Goal: Communication & Community: Answer question/provide support

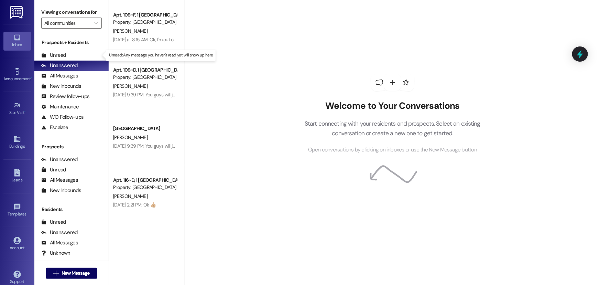
drag, startPoint x: 52, startPoint y: 54, endPoint x: 7, endPoint y: 60, distance: 44.8
click at [52, 54] on div "Unread" at bounding box center [53, 55] width 25 height 7
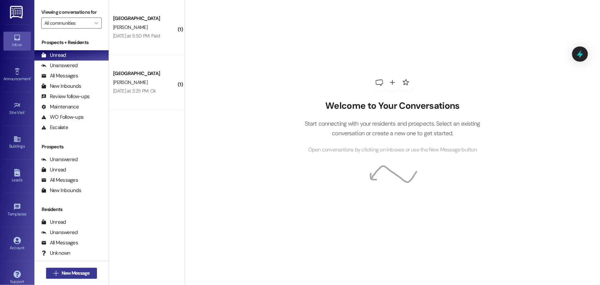
click at [55, 268] on button " New Message" at bounding box center [71, 273] width 51 height 11
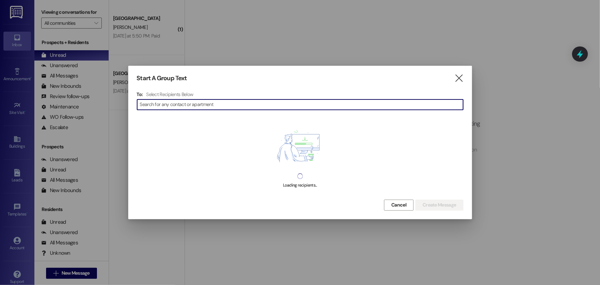
click at [155, 102] on input at bounding box center [301, 105] width 323 height 10
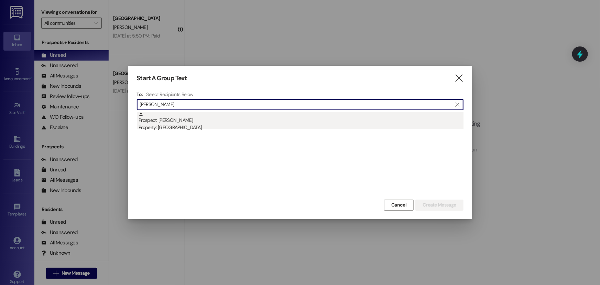
type input "[PERSON_NAME]"
click at [174, 124] on div "Property: [GEOGRAPHIC_DATA]" at bounding box center [301, 127] width 325 height 7
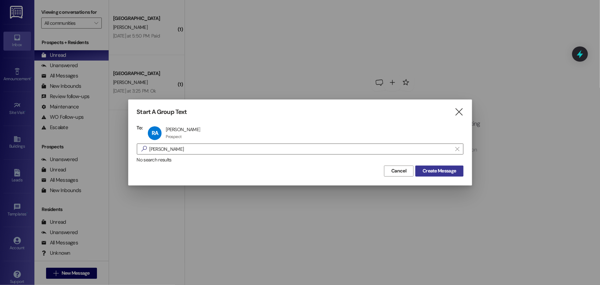
click at [430, 170] on span "Create Message" at bounding box center [439, 170] width 33 height 7
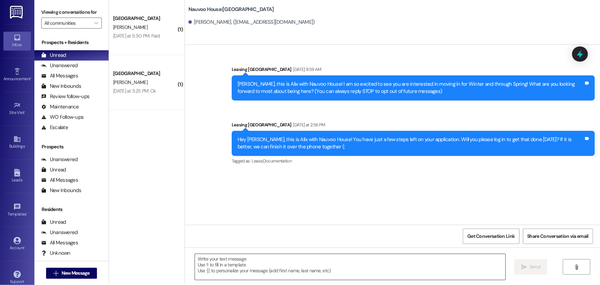
click at [242, 265] on textarea at bounding box center [350, 267] width 311 height 26
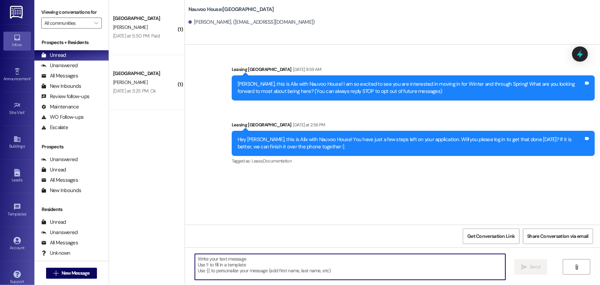
paste textarea "Hey [PERSON_NAME]! This is Alix with [GEOGRAPHIC_DATA]. Now’s a great time to t…"
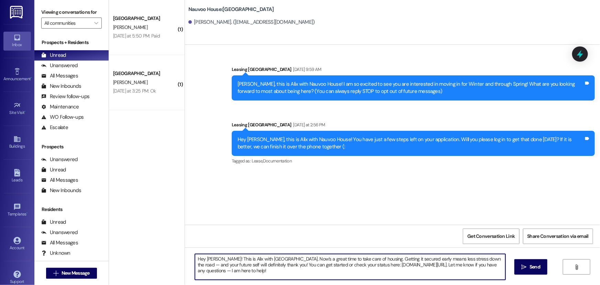
drag, startPoint x: 218, startPoint y: 257, endPoint x: 204, endPoint y: 258, distance: 14.5
click at [204, 258] on textarea "Hey [PERSON_NAME]! This is Alix with [GEOGRAPHIC_DATA]. Now’s a great time to t…" at bounding box center [350, 267] width 311 height 26
drag, startPoint x: 263, startPoint y: 273, endPoint x: 193, endPoint y: 255, distance: 72.4
click at [195, 255] on textarea "Hey [PERSON_NAME]! This is Alix with [GEOGRAPHIC_DATA]. Now’s a great time to t…" at bounding box center [350, 267] width 311 height 26
click at [287, 269] on textarea "Hey [PERSON_NAME]! This is Alix with [GEOGRAPHIC_DATA]. Now’s a great time to t…" at bounding box center [350, 267] width 311 height 26
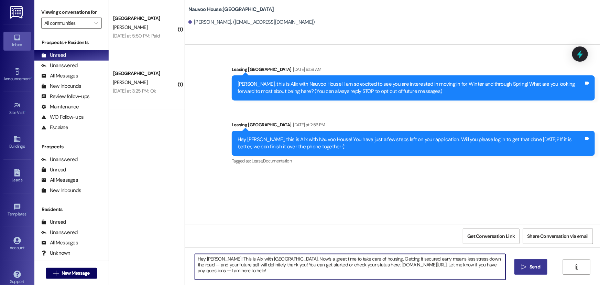
type textarea "Hey [PERSON_NAME]! This is Alix with [GEOGRAPHIC_DATA]. Now’s a great time to t…"
click at [522, 264] on icon "" at bounding box center [524, 267] width 5 height 6
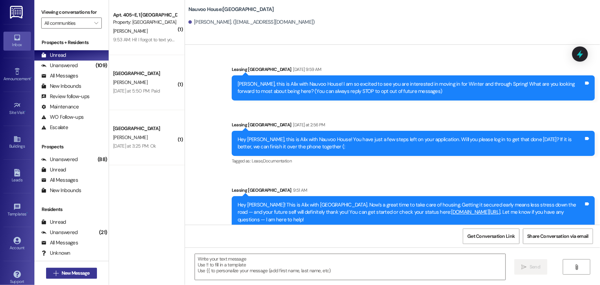
click at [62, 274] on span "New Message" at bounding box center [76, 272] width 28 height 7
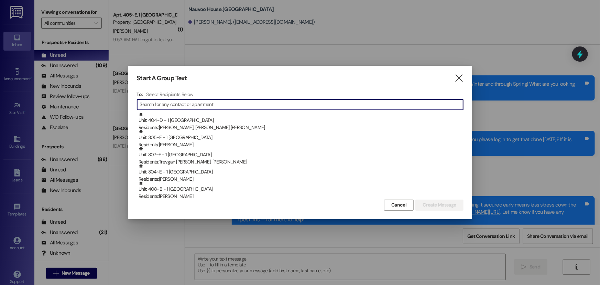
click at [253, 103] on input at bounding box center [301, 105] width 323 height 10
click at [213, 103] on input at bounding box center [301, 105] width 323 height 10
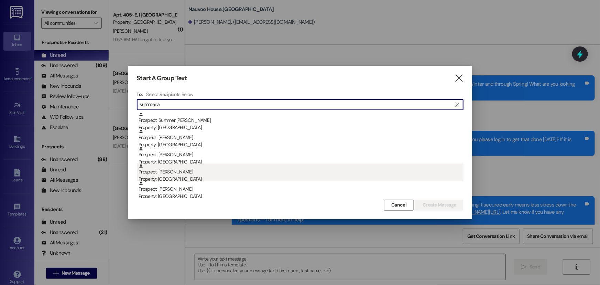
type input "summer a"
click at [191, 166] on div "Prospect: [PERSON_NAME] Property: [GEOGRAPHIC_DATA]" at bounding box center [301, 173] width 325 height 20
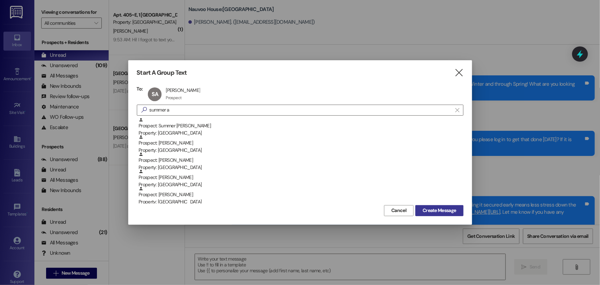
click at [445, 210] on span "Create Message" at bounding box center [439, 210] width 33 height 7
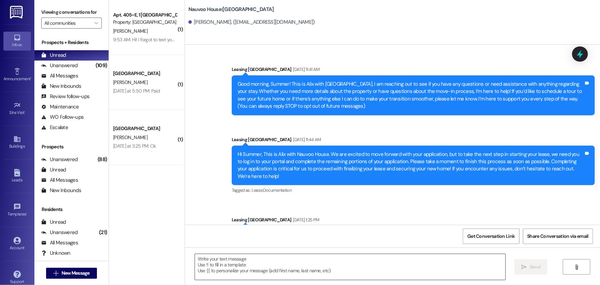
click at [210, 264] on textarea at bounding box center [350, 267] width 311 height 26
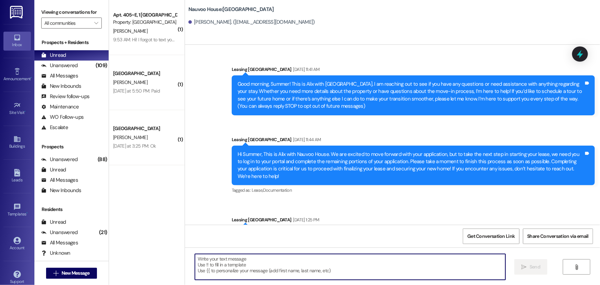
paste textarea "​Hey [PERSON_NAME]! This is Alix with [GEOGRAPHIC_DATA]. Now’s a great time to …"
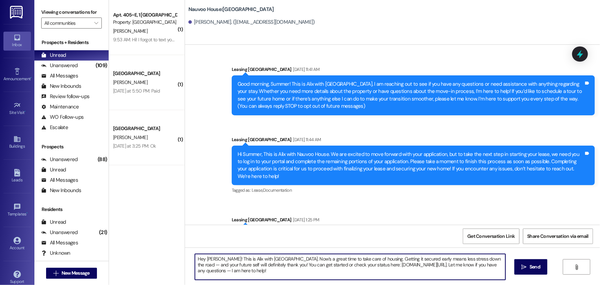
drag, startPoint x: 212, startPoint y: 258, endPoint x: 203, endPoint y: 258, distance: 8.6
click at [203, 258] on textarea "​Hey [PERSON_NAME]! This is Alix with [GEOGRAPHIC_DATA]. Now’s a great time to …" at bounding box center [350, 267] width 311 height 26
drag, startPoint x: 259, startPoint y: 275, endPoint x: 182, endPoint y: 250, distance: 80.6
click at [185, 250] on div "​Hey Summer! This is Alix with [GEOGRAPHIC_DATA]. Now’s a great time to take ca…" at bounding box center [392, 273] width 415 height 52
click at [290, 261] on textarea "​Hey Summer! This is Alix with [GEOGRAPHIC_DATA]. Now’s a great time to take ca…" at bounding box center [350, 267] width 311 height 26
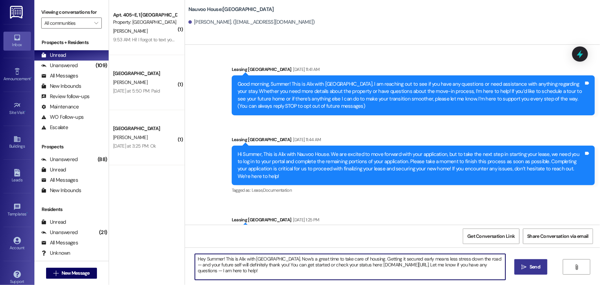
type textarea "​Hey Summer! This is Alix with [GEOGRAPHIC_DATA]. Now’s a great time to take ca…"
click at [526, 264] on span " Send" at bounding box center [532, 266] width 22 height 7
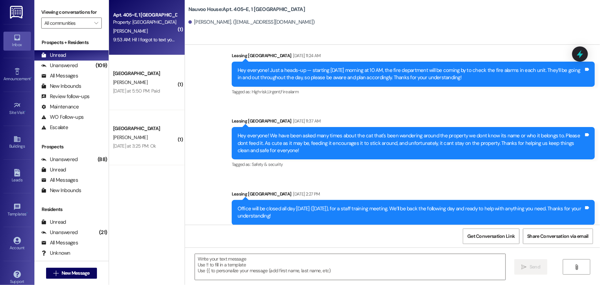
scroll to position [7934, 0]
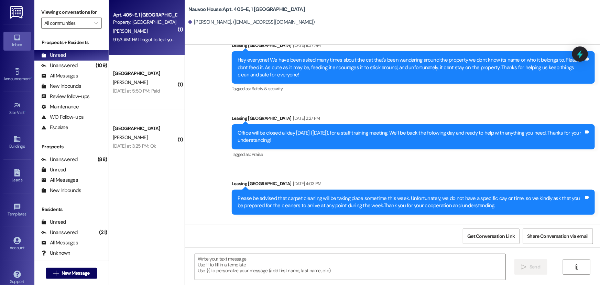
drag, startPoint x: 190, startPoint y: 184, endPoint x: 534, endPoint y: 203, distance: 344.6
click at [534, 220] on div "Received via SMS [PERSON_NAME] 9:53 AM Hi! I forgot to text you guys until I ju…" at bounding box center [392, 249] width 415 height 58
drag, startPoint x: 407, startPoint y: 200, endPoint x: 352, endPoint y: 185, distance: 57.0
click at [352, 235] on div "[PERSON_NAME] 9:53 AM" at bounding box center [364, 240] width 339 height 10
click at [211, 275] on textarea at bounding box center [350, 267] width 311 height 26
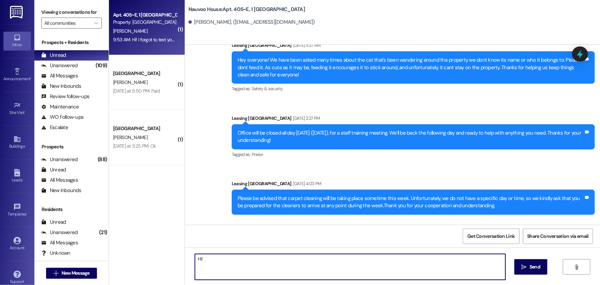
click at [210, 264] on textarea "Hi!" at bounding box center [350, 267] width 311 height 26
paste textarea "I'm so sorry, but roommate assignments have now been finalized and no further a…"
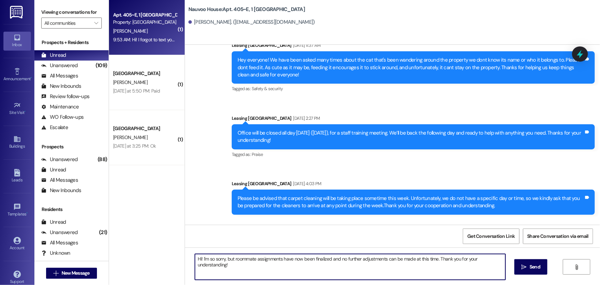
drag, startPoint x: 247, startPoint y: 267, endPoint x: 177, endPoint y: 252, distance: 71.1
click at [177, 252] on div "( 1 ) Apt. 405~E, 1 [GEOGRAPHIC_DATA] Property: [GEOGRAPHIC_DATA] [PERSON_NAME]…" at bounding box center [354, 142] width 491 height 285
click at [255, 265] on textarea "Hi! I'm so sorry, but roommate assignments have now been finalized and no furth…" at bounding box center [350, 267] width 311 height 26
type textarea "Hi! I'm so sorry, but roommate assignments have now been finalized and no furth…"
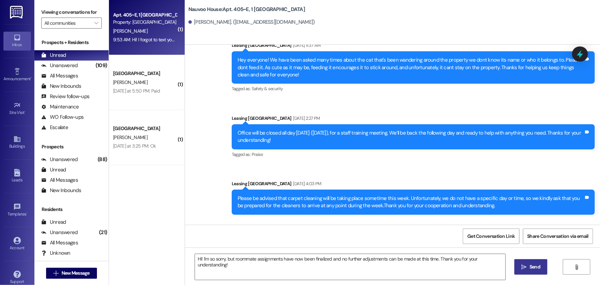
click at [543, 265] on button " Send" at bounding box center [531, 266] width 33 height 15
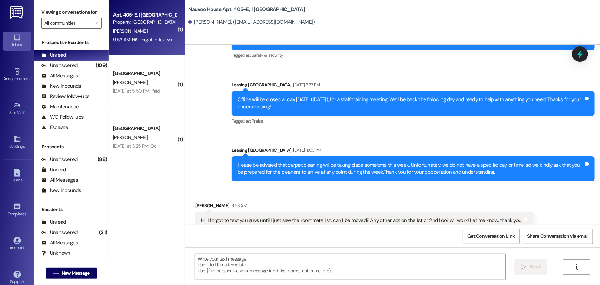
scroll to position [7983, 0]
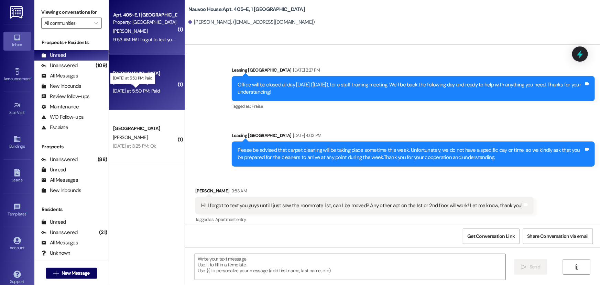
click at [141, 90] on div "[DATE] at 5:50 PM: Paid [DATE] at 5:50 PM: Paid" at bounding box center [136, 91] width 47 height 6
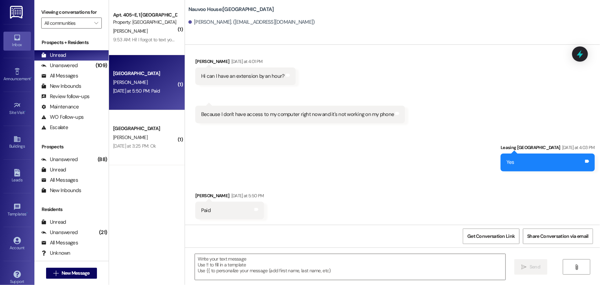
scroll to position [924, 0]
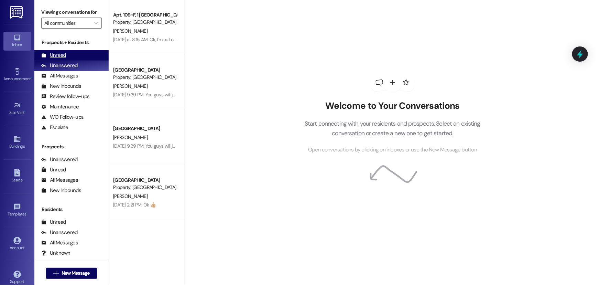
click at [73, 56] on div "Unread (0)" at bounding box center [71, 55] width 74 height 10
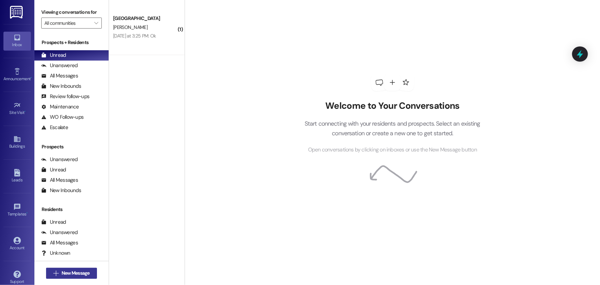
click at [53, 274] on icon "" at bounding box center [55, 273] width 5 height 6
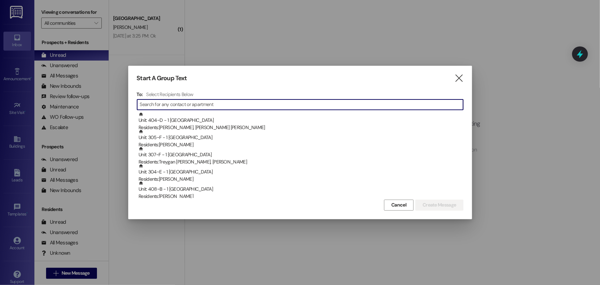
click at [147, 104] on input at bounding box center [301, 105] width 323 height 10
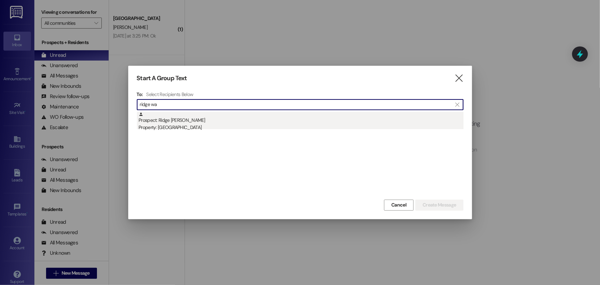
type input "ridge wa"
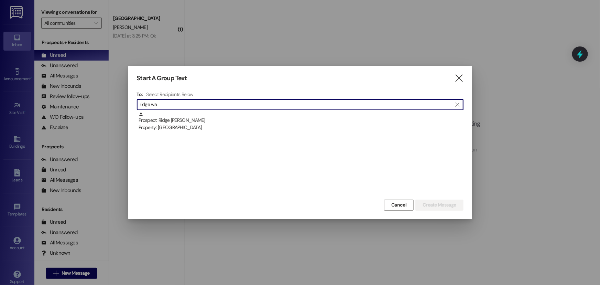
click at [194, 123] on div "Prospect: Ridge Wallentine Property: Nauvoo House" at bounding box center [301, 122] width 325 height 20
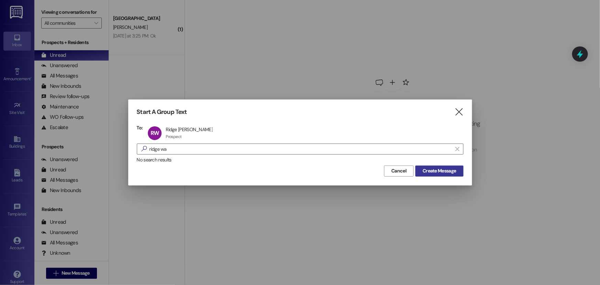
click at [451, 172] on span "Create Message" at bounding box center [439, 170] width 33 height 7
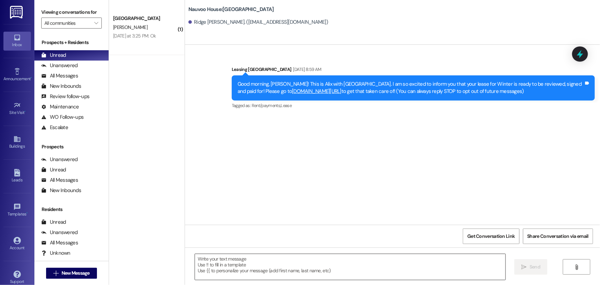
click at [221, 268] on textarea at bounding box center [350, 267] width 311 height 26
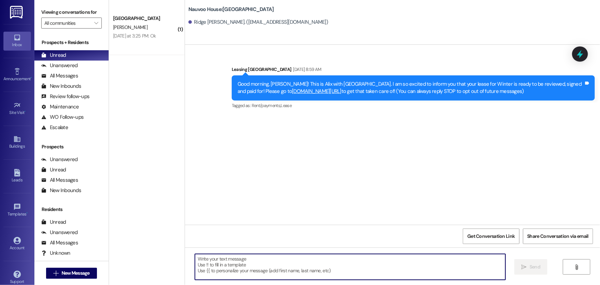
paste textarea "Hi [First Name], we want to let you know that your lease at Nauvoo House is not…"
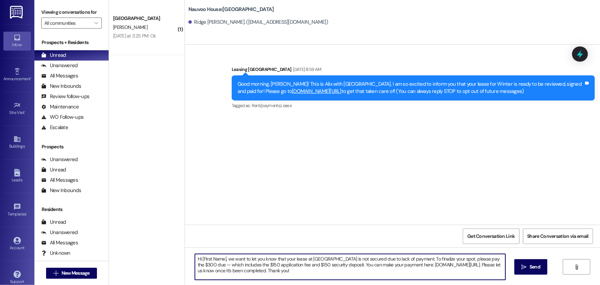
drag, startPoint x: 224, startPoint y: 258, endPoint x: 199, endPoint y: 258, distance: 24.8
click at [199, 258] on textarea "Hi [First Name], we want to let you know that your lease at Nauvoo House is not…" at bounding box center [350, 267] width 311 height 26
click at [279, 258] on textarea "Hi Ridge, this is Alix with Nauvoo House. We want to let you know that your lea…" at bounding box center [350, 267] width 311 height 26
drag, startPoint x: 389, startPoint y: 269, endPoint x: 174, endPoint y: 253, distance: 215.6
click at [174, 253] on div "( 1 ) Nauvoo House Prospect B. Borrmann Yesterday at 3:25 PM: Ok Yesterday at 3…" at bounding box center [354, 142] width 491 height 285
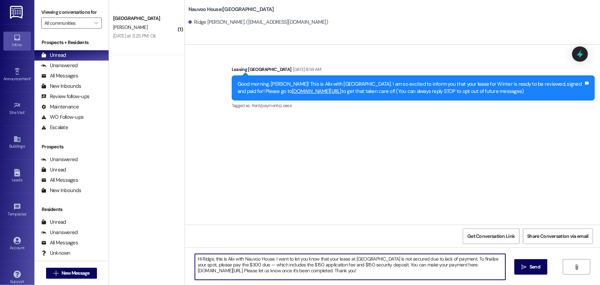
click at [392, 274] on textarea "Hi Ridge, this is Alix with Nauvoo House. I want to let you know that your leas…" at bounding box center [350, 267] width 311 height 26
type textarea "Hi Ridge, this is Alix with Nauvoo House. I want to let you know that your leas…"
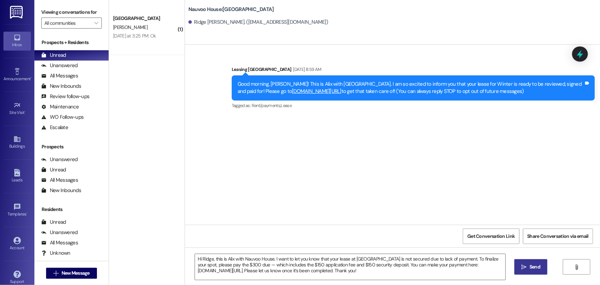
click at [525, 263] on span " Send" at bounding box center [532, 266] width 22 height 7
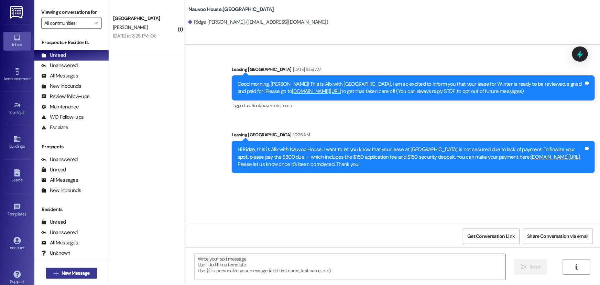
click at [57, 270] on span " New Message" at bounding box center [71, 272] width 39 height 7
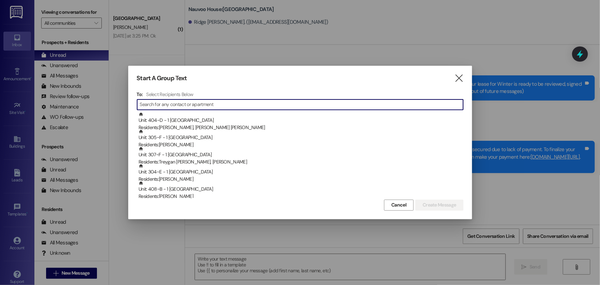
click at [172, 105] on input at bounding box center [301, 105] width 323 height 10
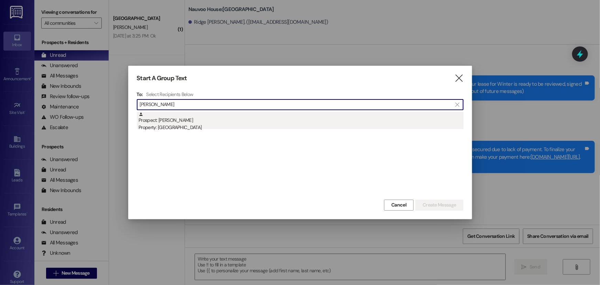
type input "ryan parr"
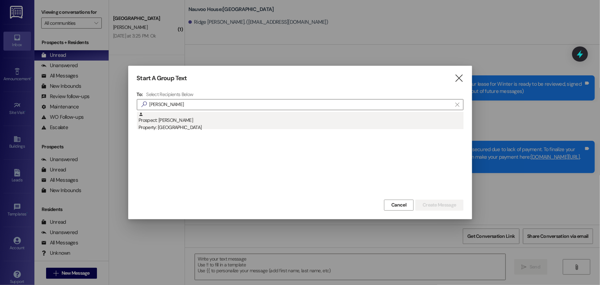
click at [179, 119] on div "Prospect: Ryan Parry Property: Nauvoo House" at bounding box center [301, 122] width 325 height 20
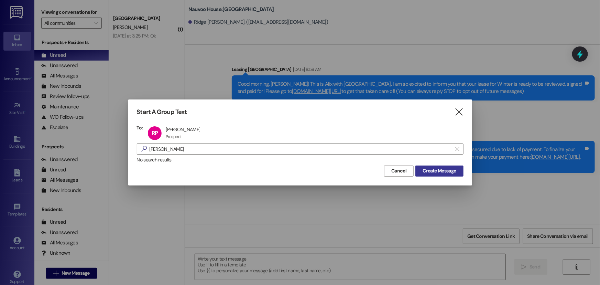
click at [433, 170] on span "Create Message" at bounding box center [439, 170] width 33 height 7
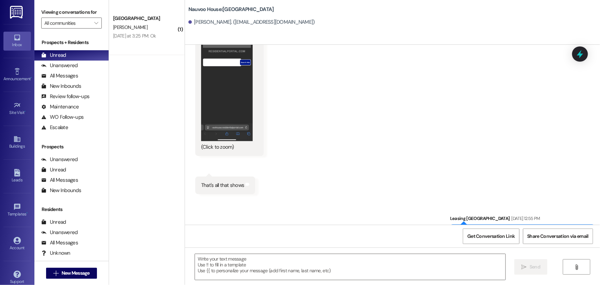
scroll to position [611, 0]
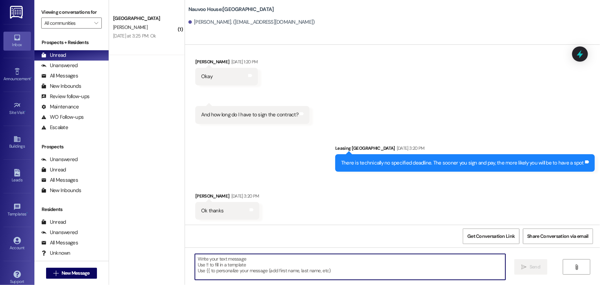
click at [204, 269] on textarea at bounding box center [350, 267] width 311 height 26
paste textarea "Hi Ridge, this is Alix with Nauvoo House. I want to let you know that your leas…"
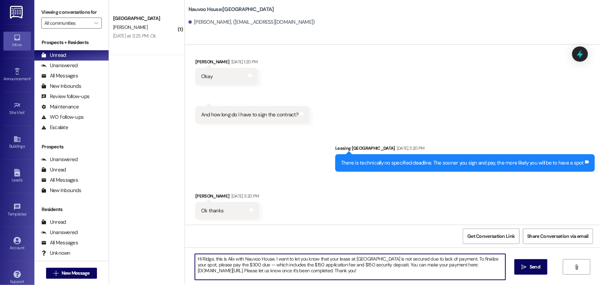
drag, startPoint x: 209, startPoint y: 258, endPoint x: 203, endPoint y: 258, distance: 6.5
click at [203, 258] on textarea "Hi Ridge, this is Alix with Nauvoo House. I want to let you know that your leas…" at bounding box center [350, 267] width 311 height 26
click at [456, 258] on textarea "Hi Ryan, this is Alix with Nauvoo House. I want to let you know that your lease…" at bounding box center [350, 267] width 311 height 26
click at [428, 263] on textarea "Hi Ryan, this is Alix with Nauvoo House. I want to let you know that your lease…" at bounding box center [350, 267] width 311 height 26
click at [477, 264] on textarea "Hi Ryan, this is Alix with Nauvoo House. I want to let you know that your lease…" at bounding box center [350, 267] width 311 height 26
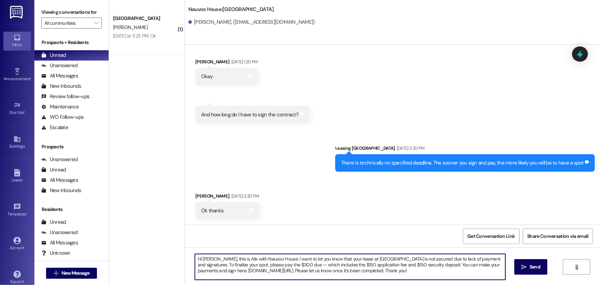
drag, startPoint x: 413, startPoint y: 271, endPoint x: 127, endPoint y: 244, distance: 287.5
click at [127, 244] on div "( 1 ) Nauvoo House Prospect B. Borrmann Yesterday at 3:25 PM: Ok Yesterday at 3…" at bounding box center [354, 142] width 491 height 285
click at [413, 269] on textarea "Hi Ryan, this is Alix with Nauvoo House. I want to let you know that your lease…" at bounding box center [350, 267] width 311 height 26
type textarea "Hi Ryan, this is Alix with Nauvoo House. I want to let you know that your lease…"
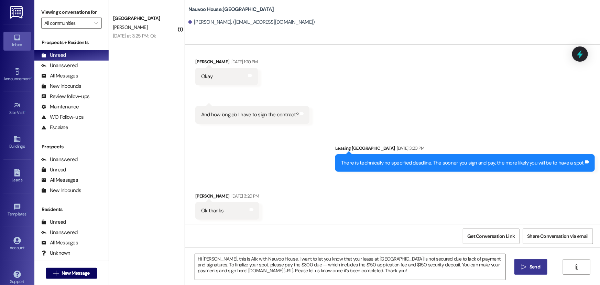
click at [521, 270] on span " Send" at bounding box center [532, 266] width 22 height 7
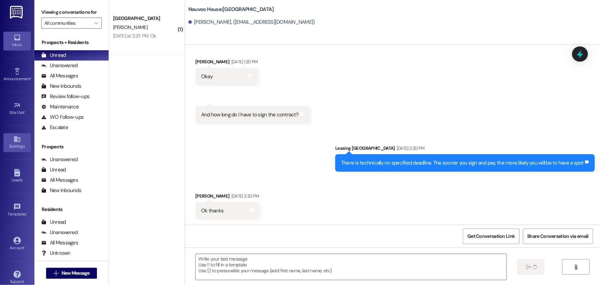
scroll to position [611, 0]
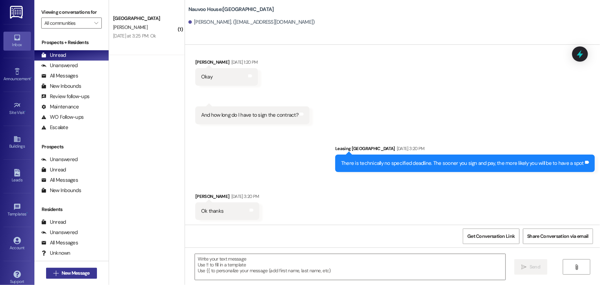
click at [85, 275] on span "New Message" at bounding box center [76, 272] width 28 height 7
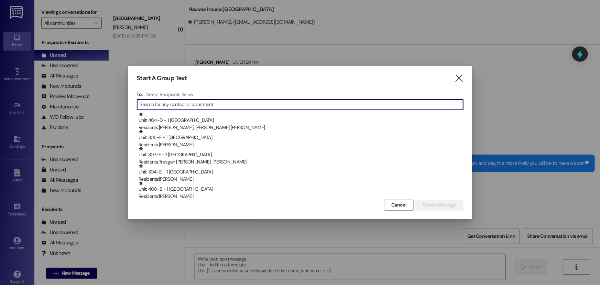
click at [183, 105] on input at bounding box center [301, 105] width 323 height 10
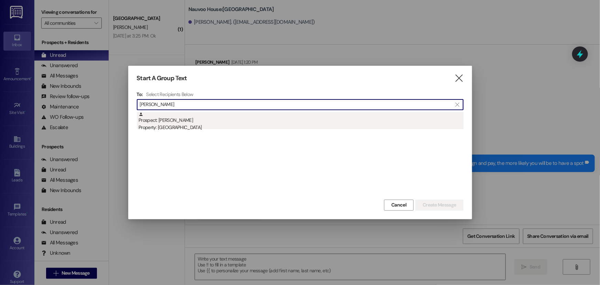
type input "lemon alex"
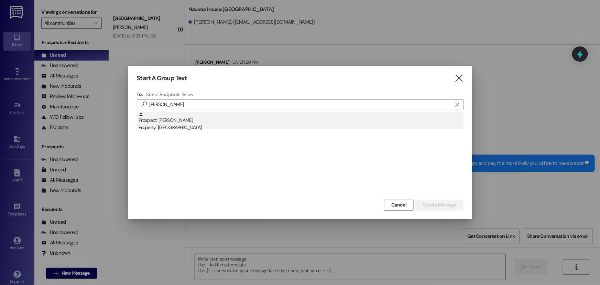
click at [189, 115] on div "Prospect: Alexis Lemon Property: Nauvoo House" at bounding box center [301, 122] width 325 height 20
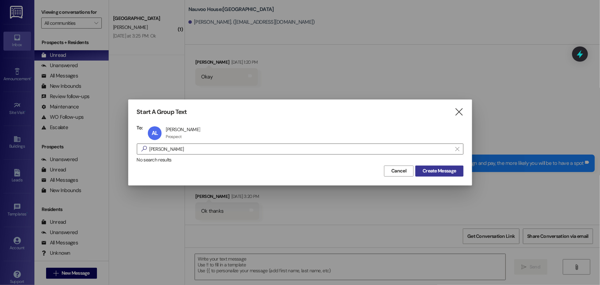
click at [427, 172] on span "Create Message" at bounding box center [439, 170] width 33 height 7
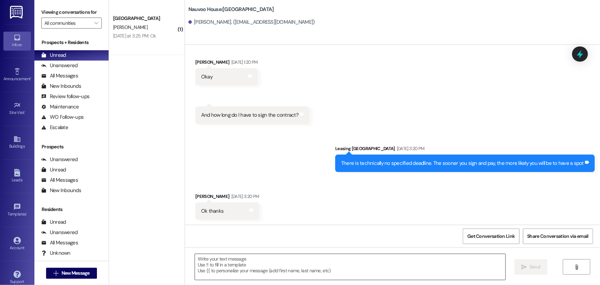
scroll to position [0, 0]
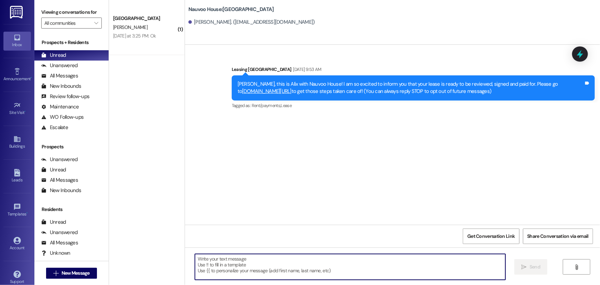
paste textarea "Hi Sarah, we want to let you know that your lease at Nauvoo House is not secure…"
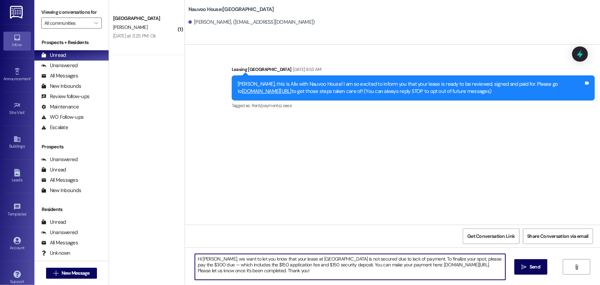
drag, startPoint x: 210, startPoint y: 258, endPoint x: 200, endPoint y: 258, distance: 10.3
click at [200, 258] on textarea "Hi Sarah, we want to let you know that your lease at Nauvoo House is not secure…" at bounding box center [350, 267] width 311 height 26
click at [403, 256] on textarea "Hi Alexis, we want to let you know that your lease at Nauvoo House is not secur…" at bounding box center [350, 267] width 311 height 26
click at [419, 263] on textarea "Hi Alexis, we want to let you know that your lease at Nauvoo House is not secur…" at bounding box center [350, 267] width 311 height 26
drag, startPoint x: 400, startPoint y: 275, endPoint x: 179, endPoint y: 252, distance: 222.4
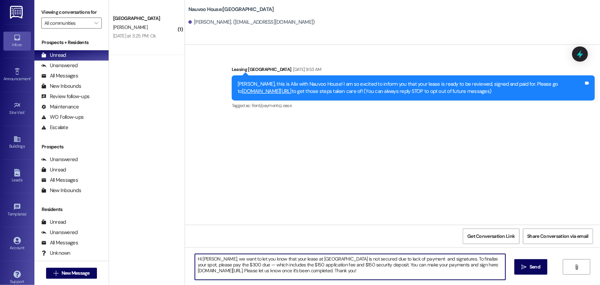
click at [179, 252] on div "( 1 ) Nauvoo House Prospect B. Borrmann Yesterday at 3:25 PM: Ok Yesterday at 3…" at bounding box center [354, 142] width 491 height 285
click at [407, 273] on textarea "Hi Alexis, we want to let you know that your lease at Nauvoo House is not secur…" at bounding box center [350, 267] width 311 height 26
type textarea "Hi Alexis, we want to let you know that your lease at Nauvoo House is not secur…"
click at [522, 267] on icon "" at bounding box center [524, 267] width 5 height 6
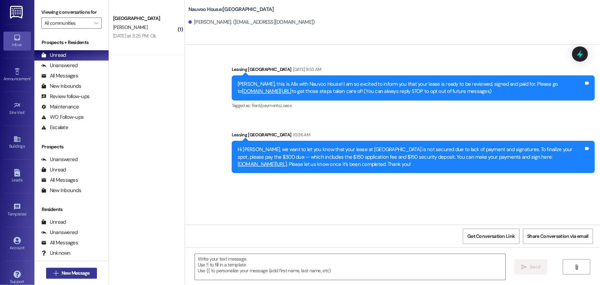
click at [70, 270] on span "New Message" at bounding box center [76, 272] width 28 height 7
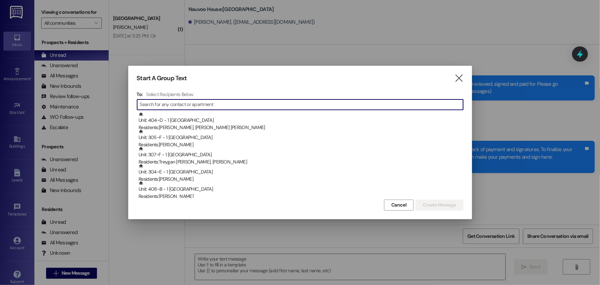
click at [188, 106] on input at bounding box center [301, 105] width 323 height 10
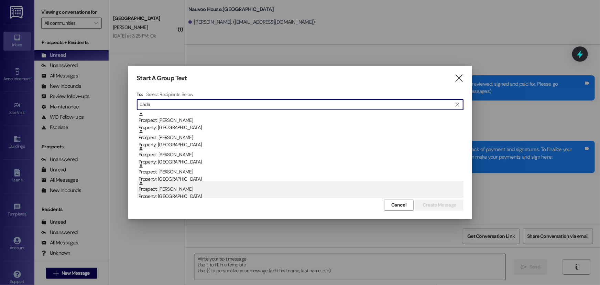
type input "cade"
click at [152, 184] on div "Prospect: Cade Easdon Property: Nauvoo House" at bounding box center [301, 191] width 325 height 20
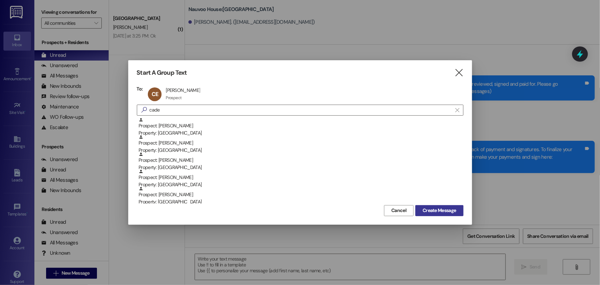
click at [417, 210] on button "Create Message" at bounding box center [440, 210] width 48 height 11
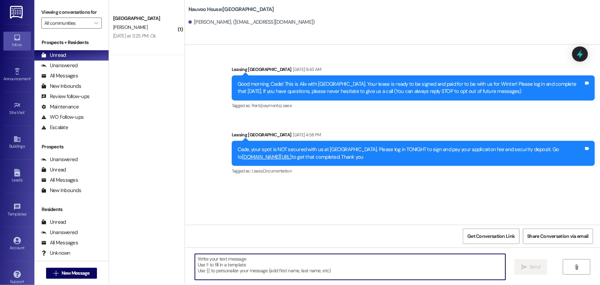
paste textarea "Hi Alexis, we want to let you know that your lease at Nauvoo House is not secur…"
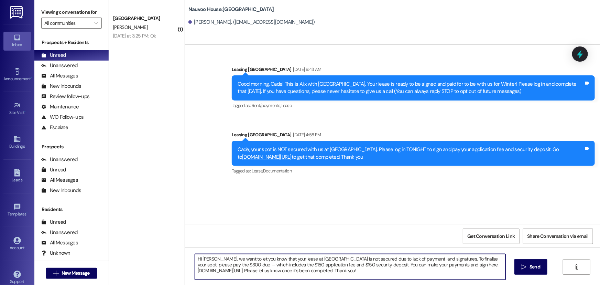
drag, startPoint x: 210, startPoint y: 258, endPoint x: 200, endPoint y: 258, distance: 10.3
click at [200, 258] on textarea "Hi Alexis, we want to let you know that your lease at Nauvoo House is not secur…" at bounding box center [350, 267] width 311 height 26
drag, startPoint x: 389, startPoint y: 269, endPoint x: 189, endPoint y: 248, distance: 201.8
click at [185, 244] on div "Sent via SMS Leasing Nauvoo House Jul 29, 2025 at 9:43 AM Good morning, Cade! T…" at bounding box center [392, 187] width 415 height 285
click at [401, 268] on textarea "Hi Cade, we want to let you know that your lease at Nauvoo House is not secured…" at bounding box center [350, 267] width 311 height 26
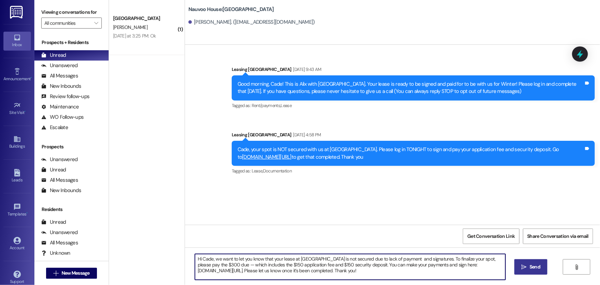
type textarea "Hi Cade, we want to let you know that your lease at Nauvoo House is not secured…"
click at [529, 263] on span "Send" at bounding box center [535, 266] width 13 height 7
